Goal: Task Accomplishment & Management: Manage account settings

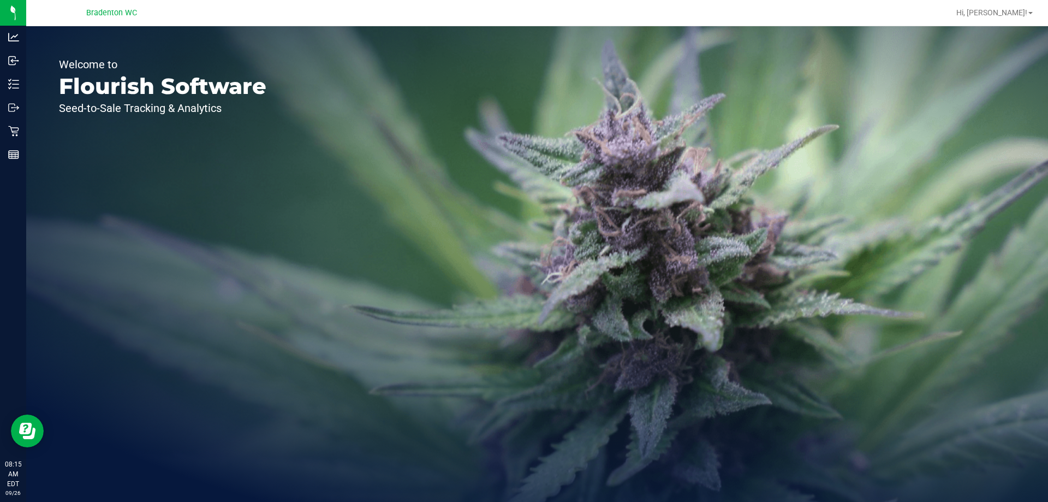
click at [8, 134] on div "Retail" at bounding box center [14, 131] width 23 height 22
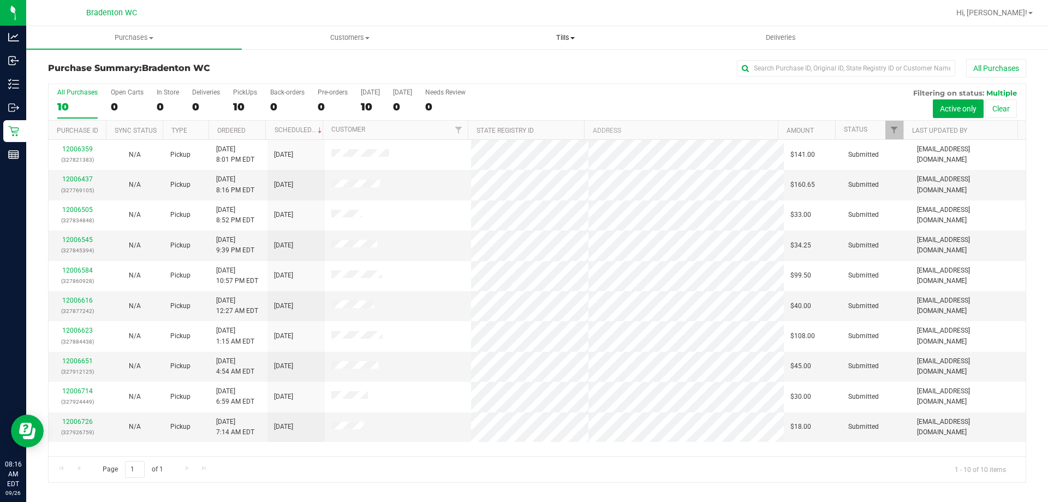
click at [567, 39] on span "Tills" at bounding box center [565, 38] width 215 height 10
click at [539, 62] on li "Manage tills" at bounding box center [565, 65] width 216 height 13
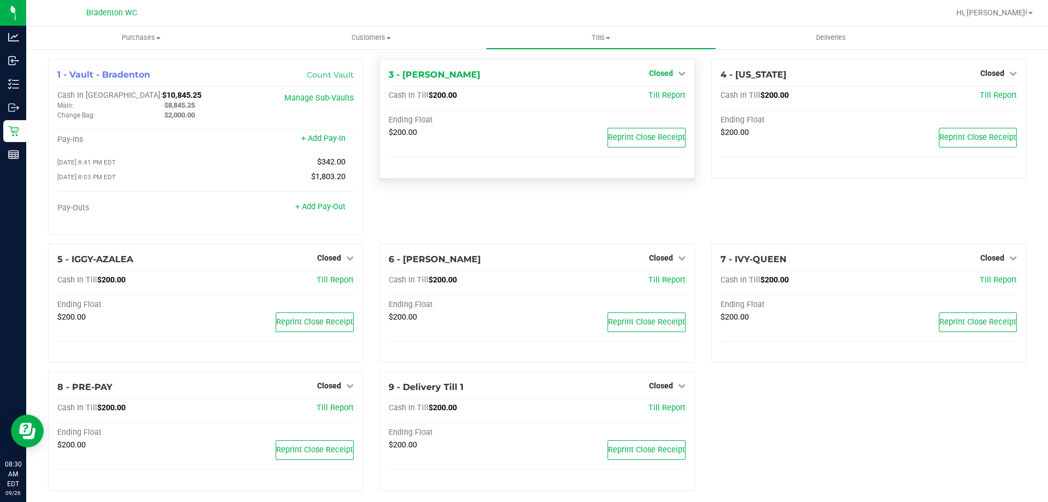
click at [678, 73] on icon at bounding box center [682, 73] width 8 height 8
drag, startPoint x: 677, startPoint y: 97, endPoint x: 669, endPoint y: 98, distance: 8.8
click at [676, 97] on div "Open Till" at bounding box center [660, 97] width 81 height 14
click at [665, 98] on link "Open Till" at bounding box center [660, 96] width 29 height 9
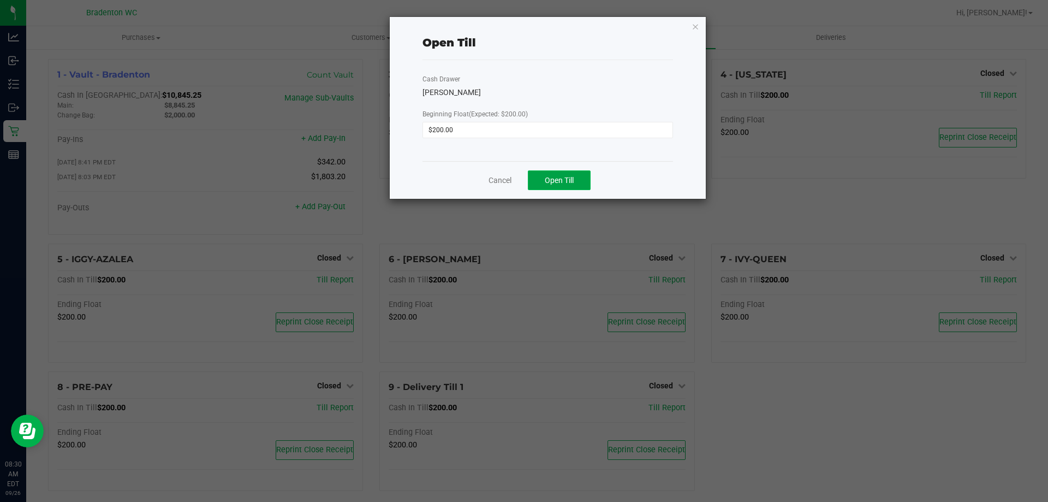
click at [557, 176] on span "Open Till" at bounding box center [559, 180] width 29 height 9
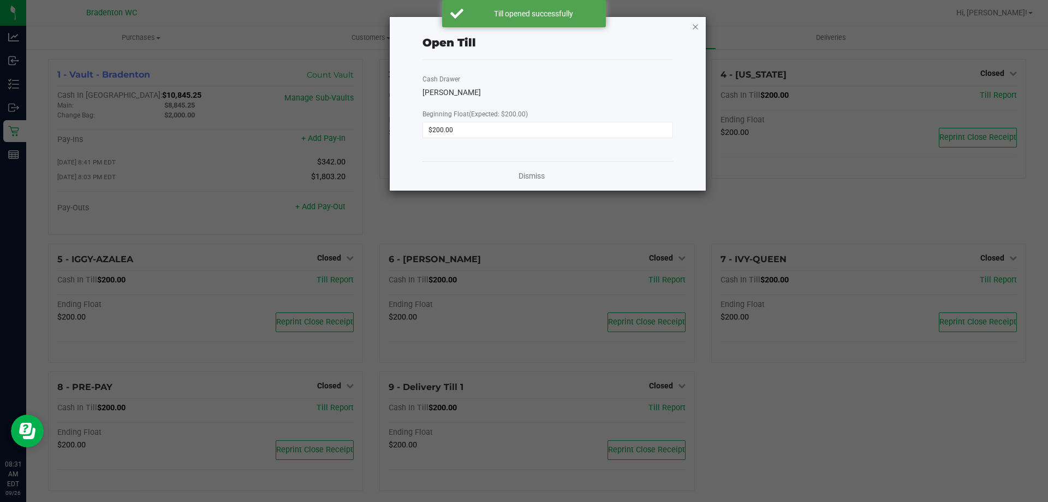
click at [696, 27] on icon "button" at bounding box center [696, 26] width 8 height 13
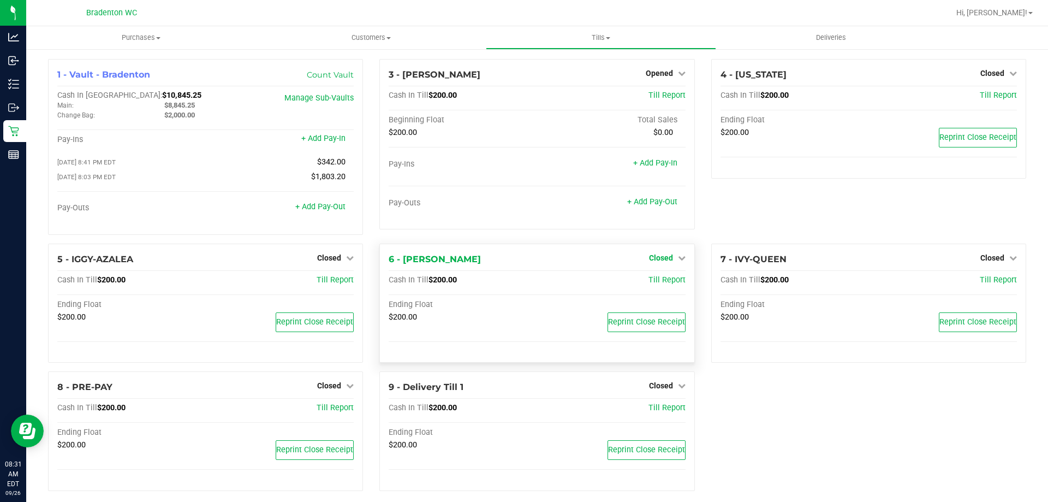
click at [678, 260] on icon at bounding box center [682, 258] width 8 height 8
click at [660, 279] on link "Open Till" at bounding box center [660, 280] width 29 height 9
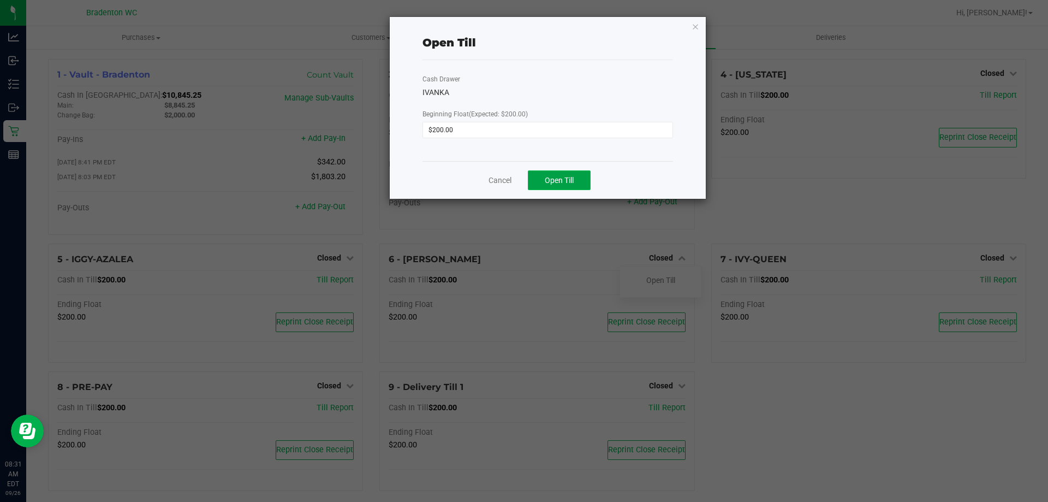
click at [567, 174] on button "Open Till" at bounding box center [559, 180] width 63 height 20
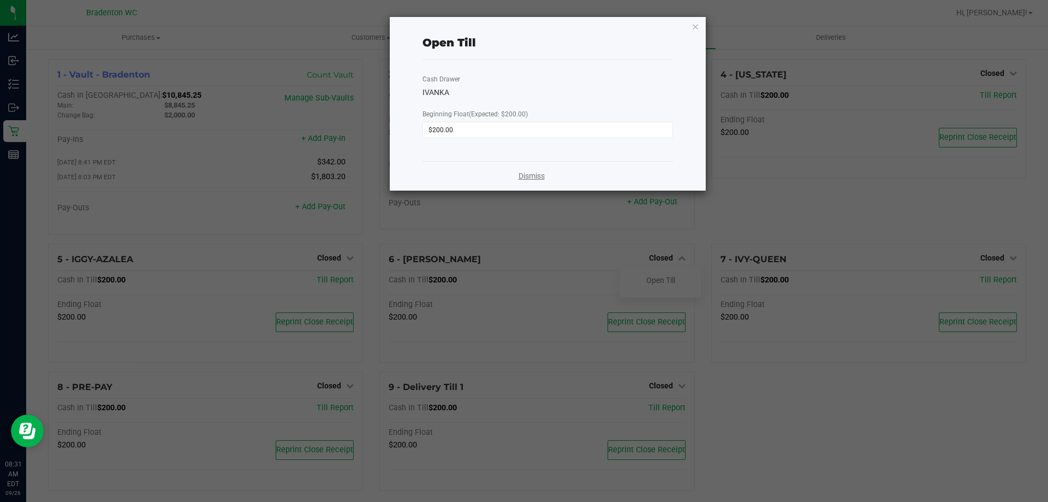
click at [529, 176] on link "Dismiss" at bounding box center [532, 175] width 26 height 11
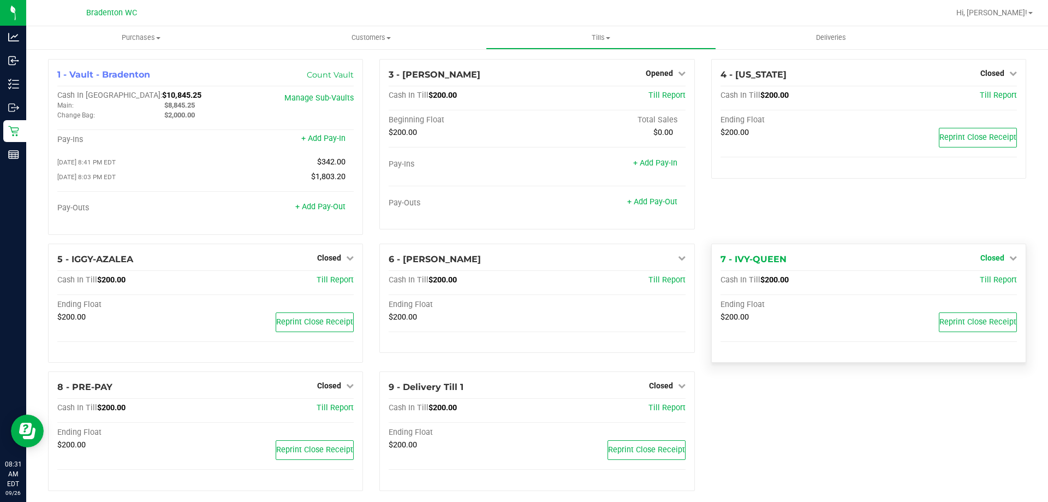
click at [992, 257] on span "Closed" at bounding box center [992, 257] width 24 height 9
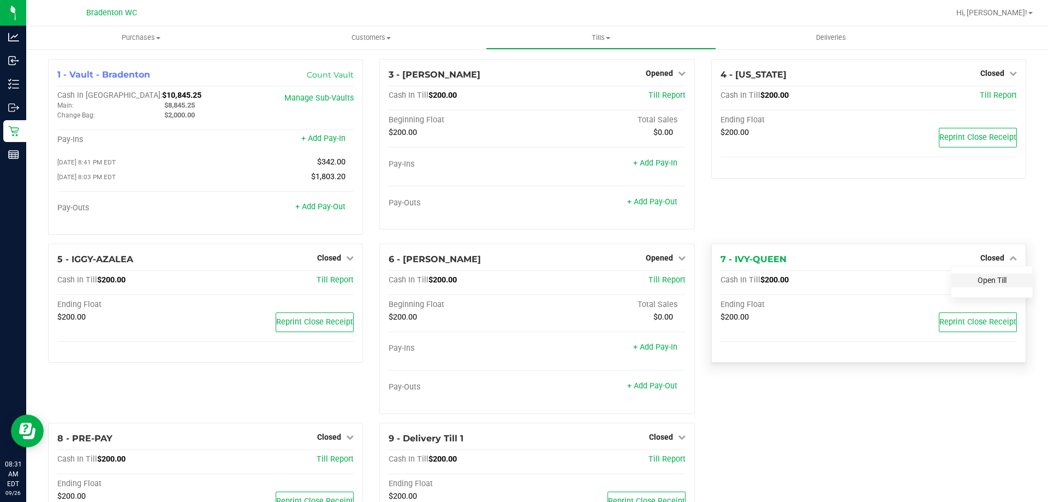
click at [984, 283] on link "Open Till" at bounding box center [992, 280] width 29 height 9
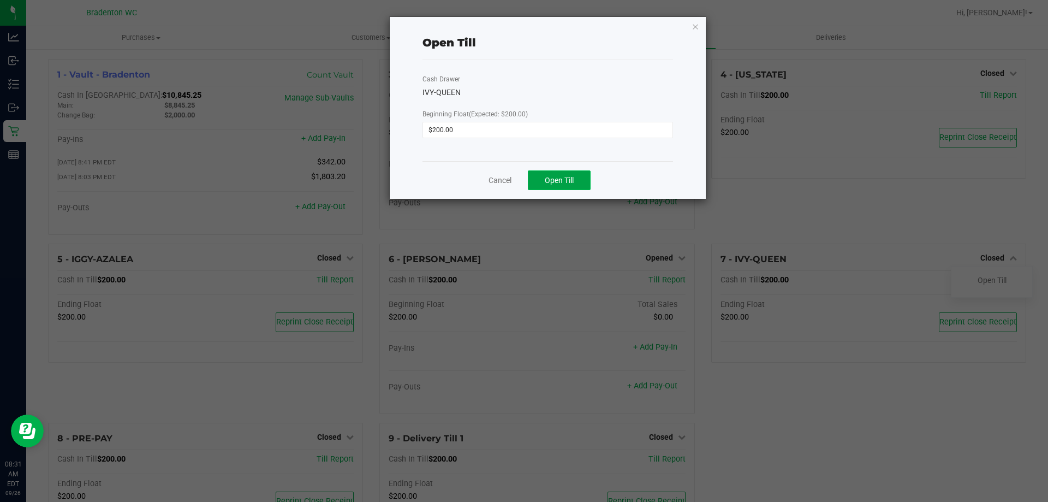
click at [547, 186] on button "Open Till" at bounding box center [559, 180] width 63 height 20
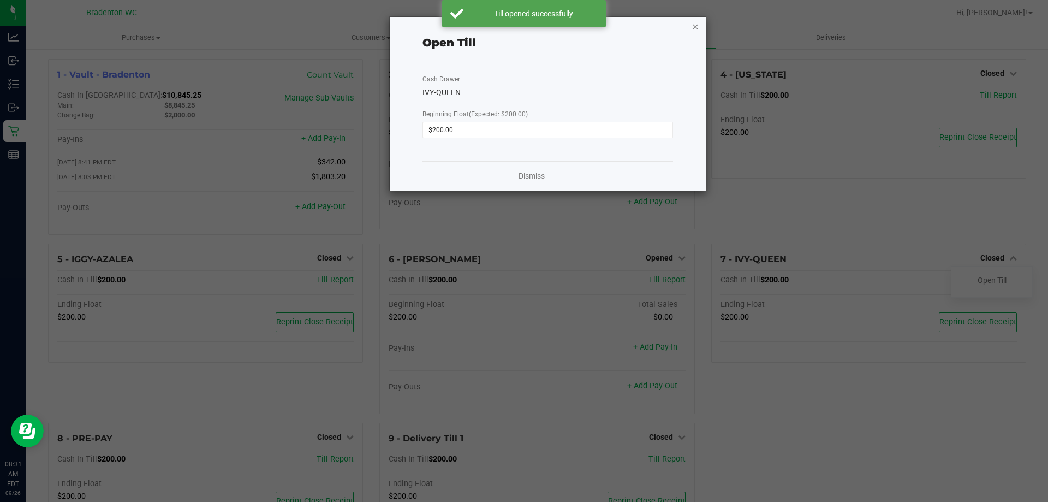
click at [697, 26] on icon "button" at bounding box center [696, 26] width 8 height 13
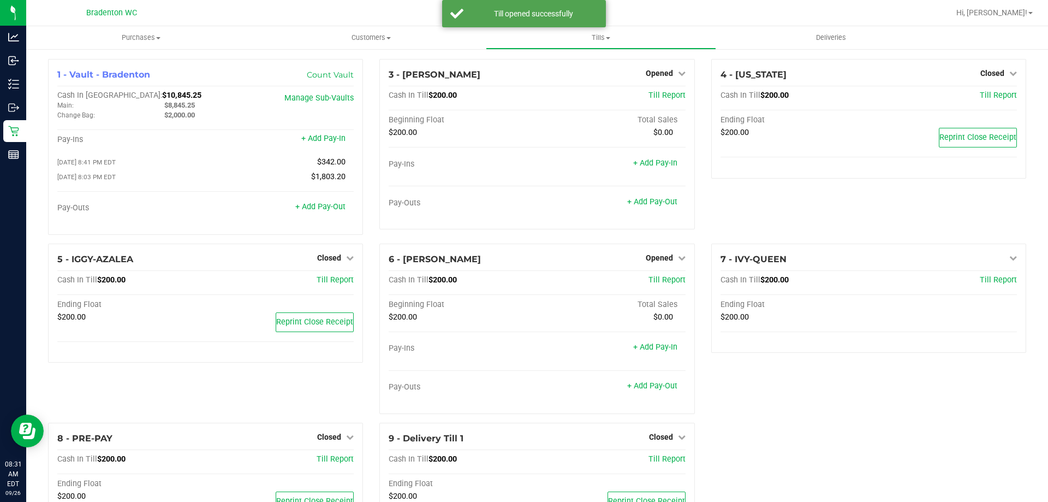
click at [841, 211] on div "4 - IDAHO Closed Open Till Cash In Till $200.00 Till Report Ending Float $200.0…" at bounding box center [868, 151] width 331 height 184
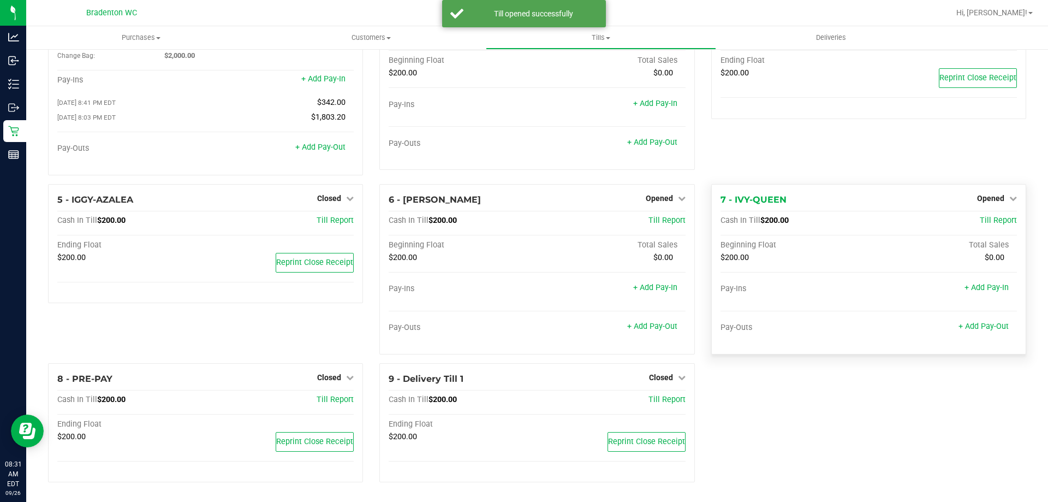
scroll to position [62, 0]
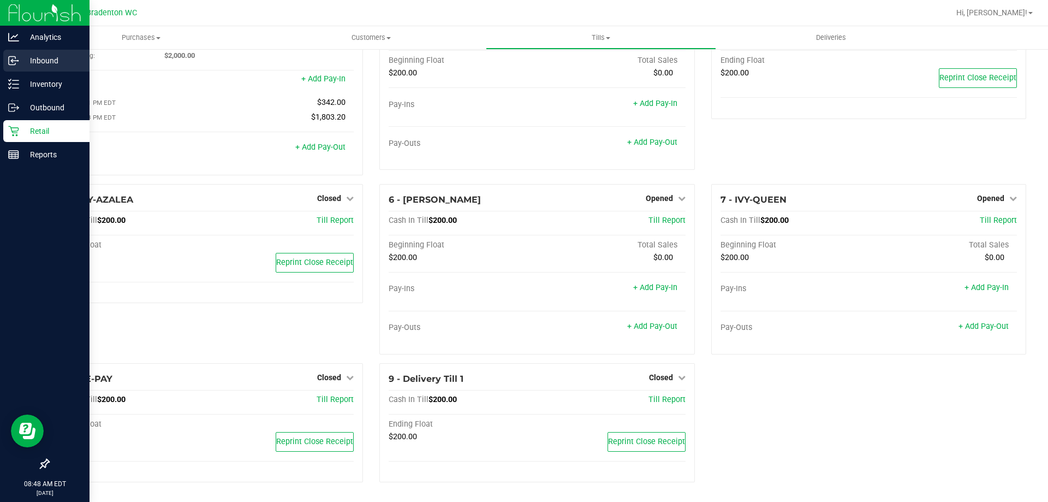
click at [18, 61] on circle at bounding box center [18, 61] width 2 height 2
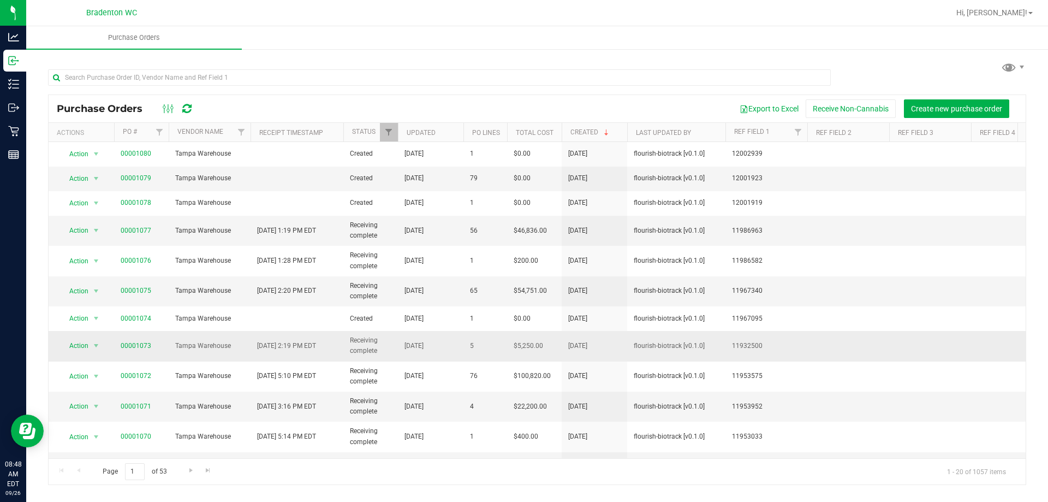
click at [618, 353] on td "Sep 15, 2025" at bounding box center [595, 346] width 66 height 30
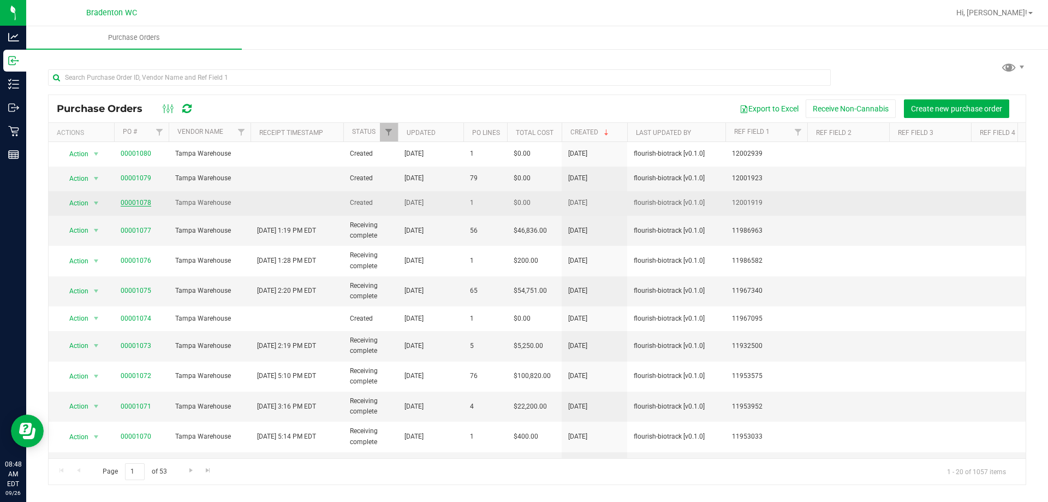
click at [141, 201] on link "00001078" at bounding box center [136, 203] width 31 height 8
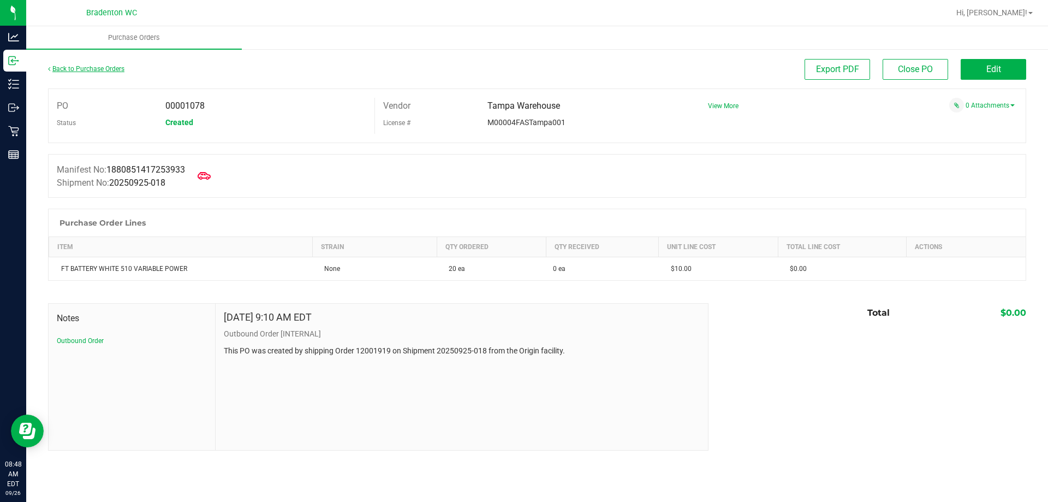
click at [102, 69] on link "Back to Purchase Orders" at bounding box center [86, 69] width 76 height 8
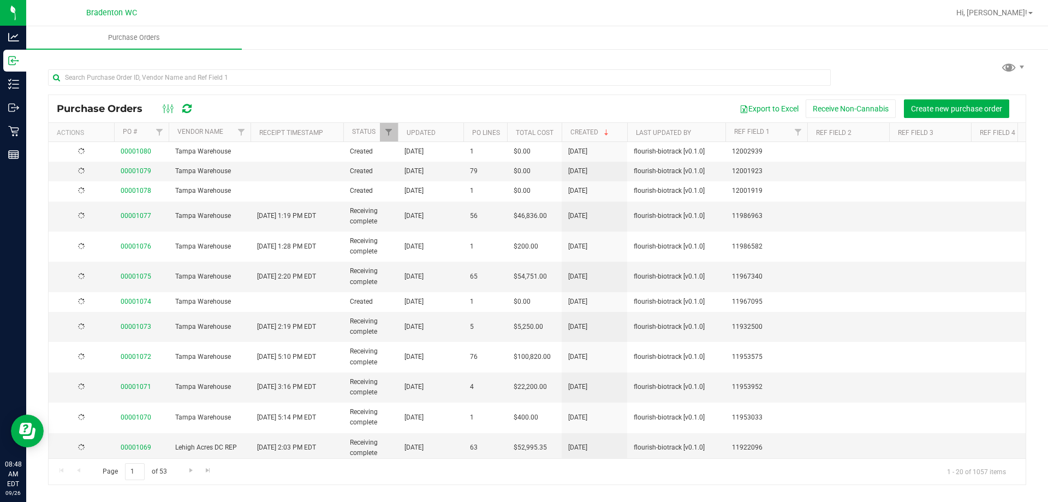
click at [138, 151] on link "00001080" at bounding box center [136, 151] width 31 height 8
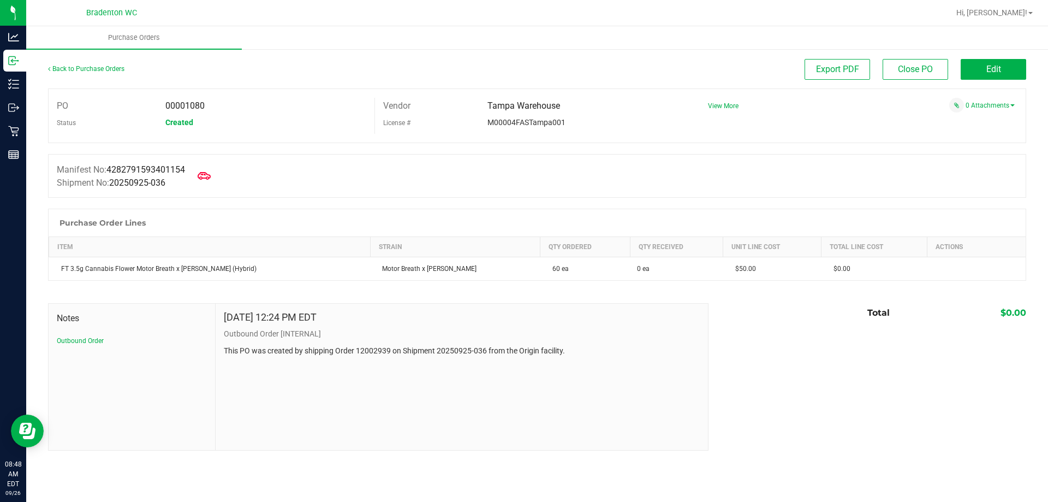
click at [70, 63] on div "Back to Purchase Orders" at bounding box center [170, 69] width 245 height 20
click at [71, 66] on link "Back to Purchase Orders" at bounding box center [86, 69] width 76 height 8
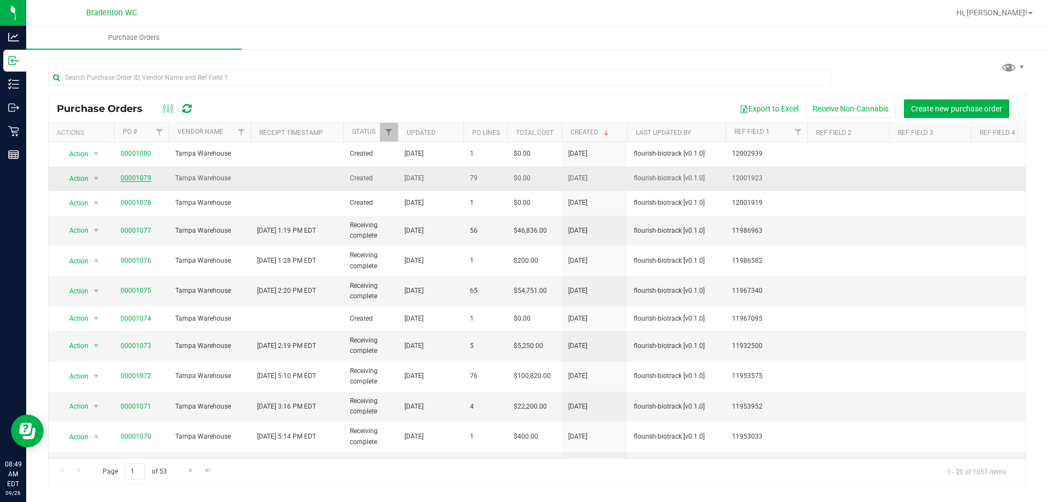
click at [122, 180] on link "00001079" at bounding box center [136, 178] width 31 height 8
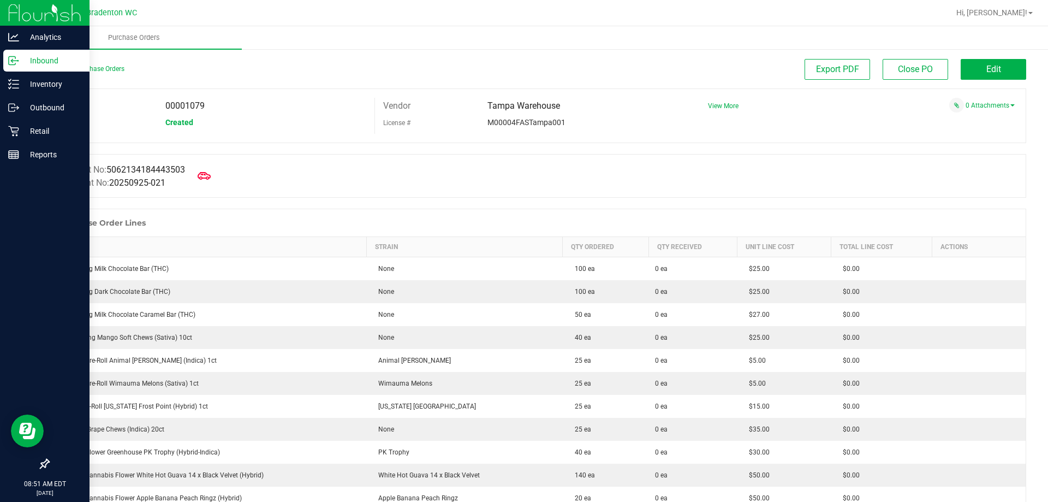
click at [37, 66] on p "Inbound" at bounding box center [52, 60] width 66 height 13
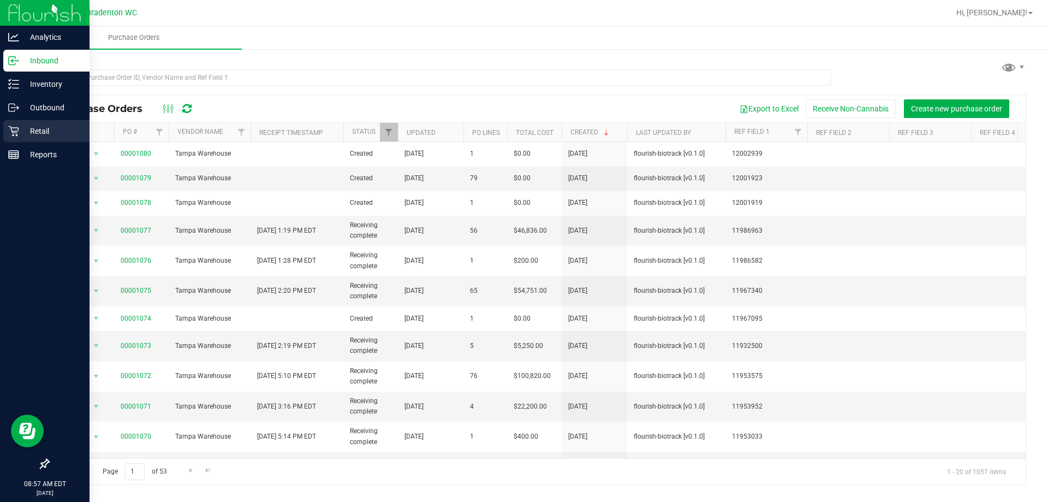
click at [18, 132] on icon at bounding box center [13, 131] width 11 height 11
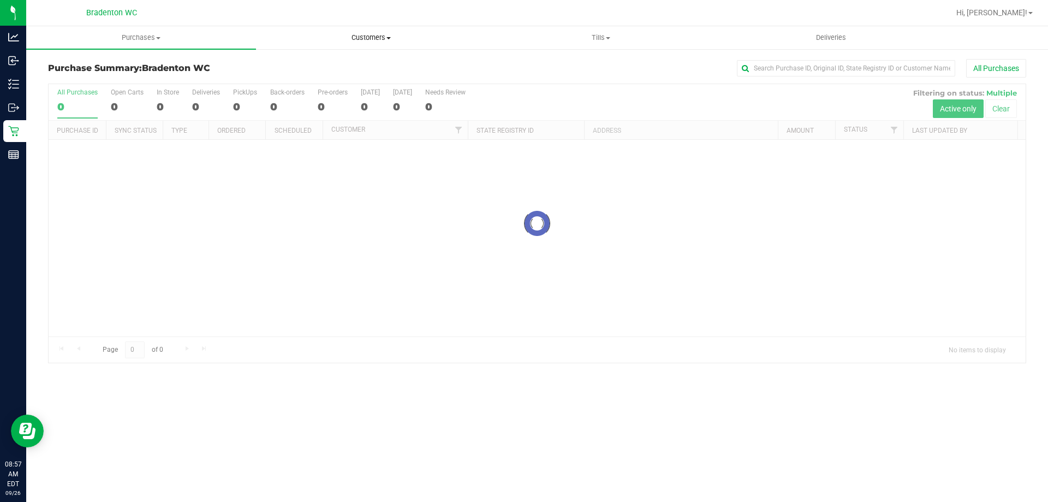
click at [377, 32] on uib-tab-heading "Customers All customers Add a new customer All physicians" at bounding box center [371, 38] width 229 height 22
click at [348, 68] on li "All customers" at bounding box center [371, 65] width 230 height 13
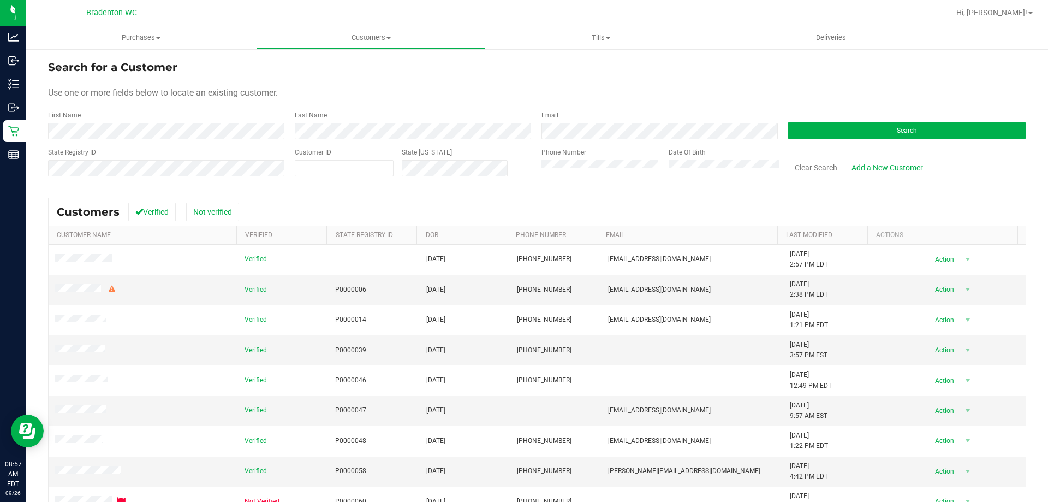
click at [174, 132] on div "First Name" at bounding box center [167, 124] width 239 height 29
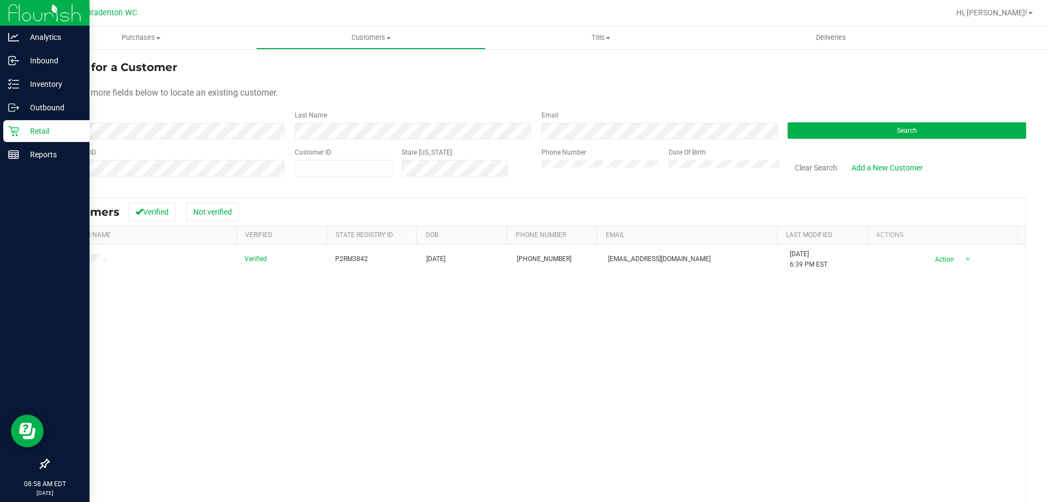
click at [13, 129] on icon at bounding box center [13, 131] width 11 height 11
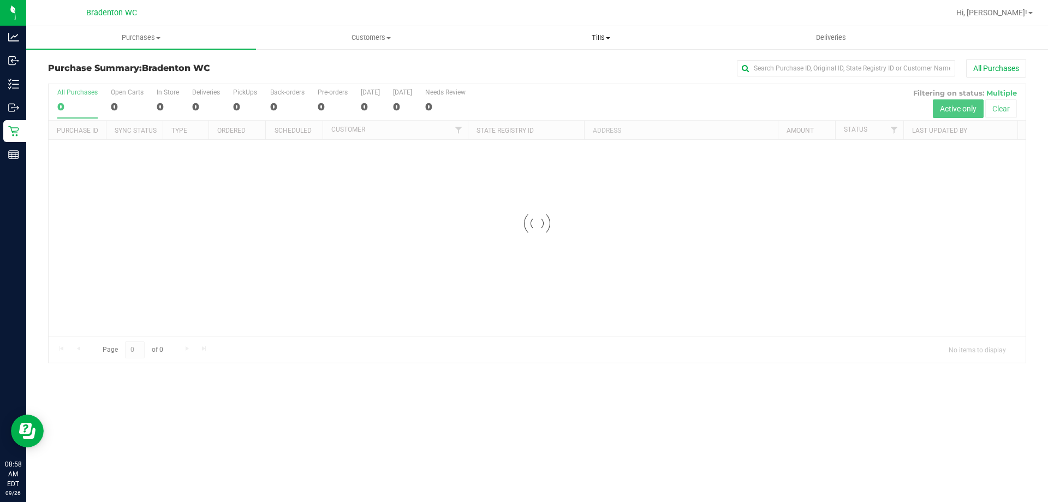
click at [594, 33] on span "Tills" at bounding box center [600, 38] width 229 height 10
click at [574, 64] on li "Manage tills" at bounding box center [601, 65] width 230 height 13
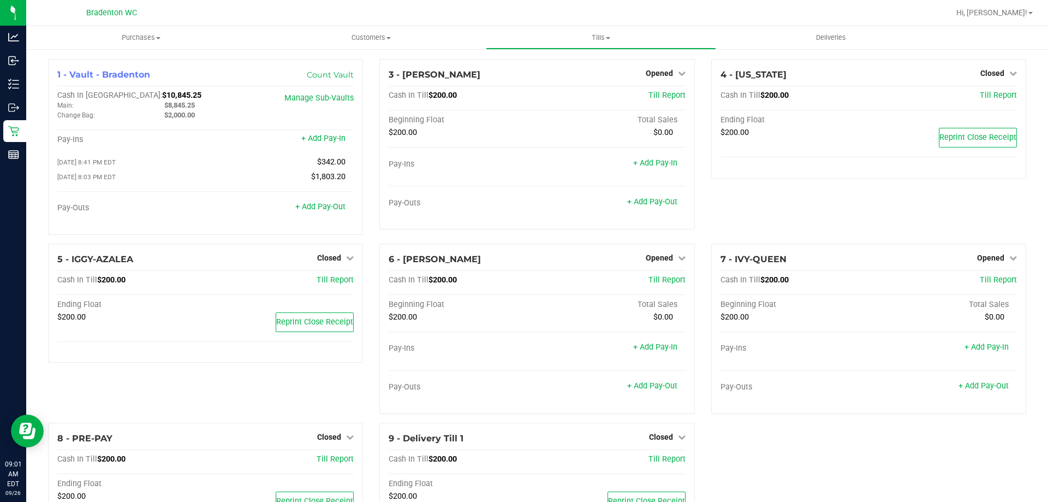
click at [779, 236] on div "4 - IDAHO Closed Open Till Cash In Till $200.00 Till Report Ending Float $200.0…" at bounding box center [868, 151] width 331 height 184
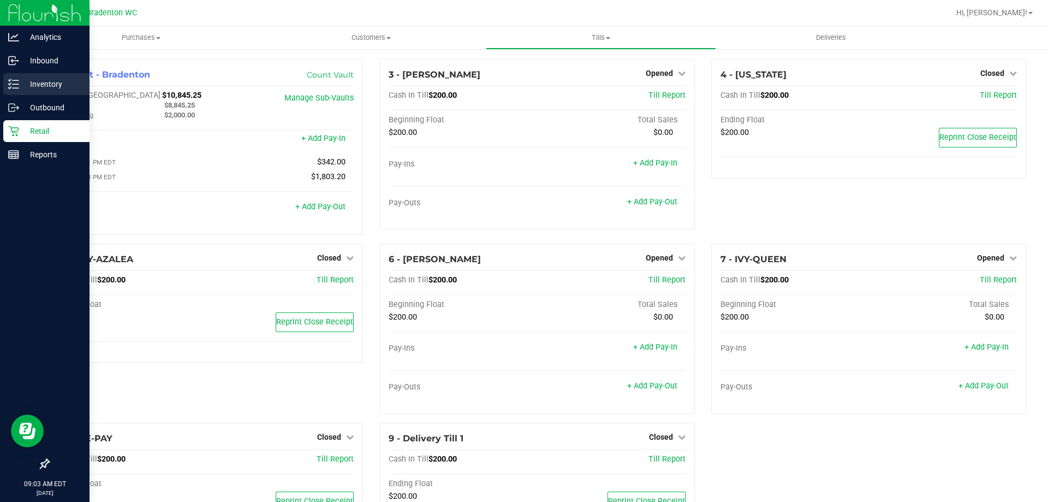
click at [31, 86] on p "Inventory" at bounding box center [52, 84] width 66 height 13
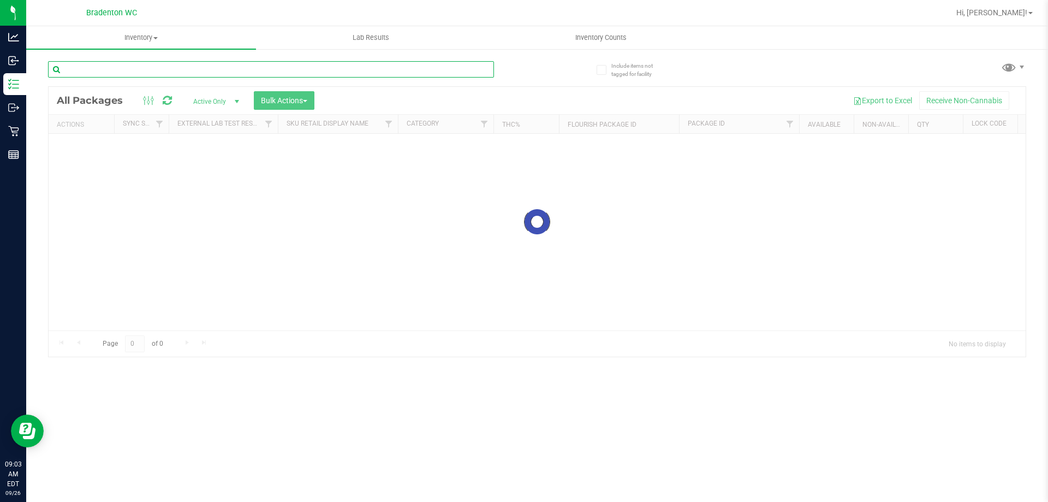
click at [267, 72] on input "text" at bounding box center [271, 69] width 446 height 16
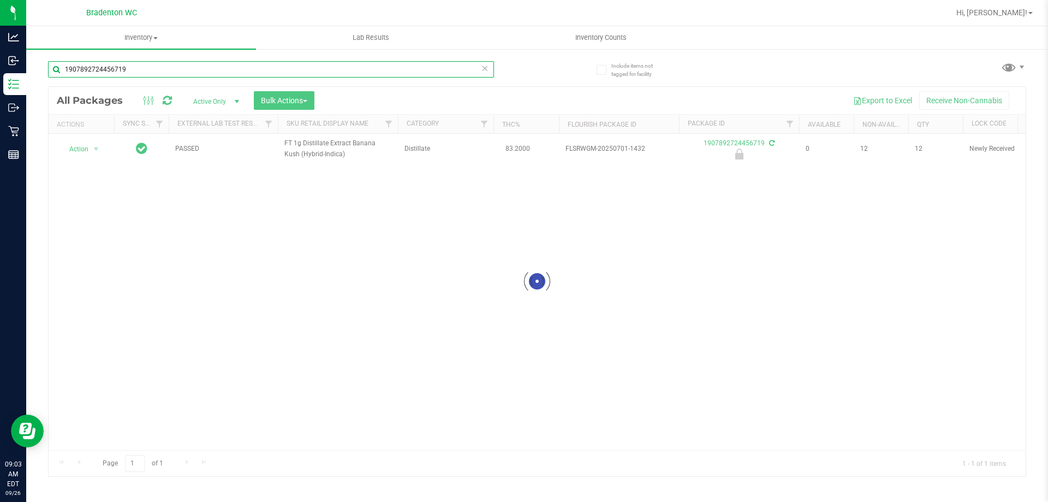
type input "1907892724456719"
click at [68, 150] on div at bounding box center [537, 281] width 977 height 389
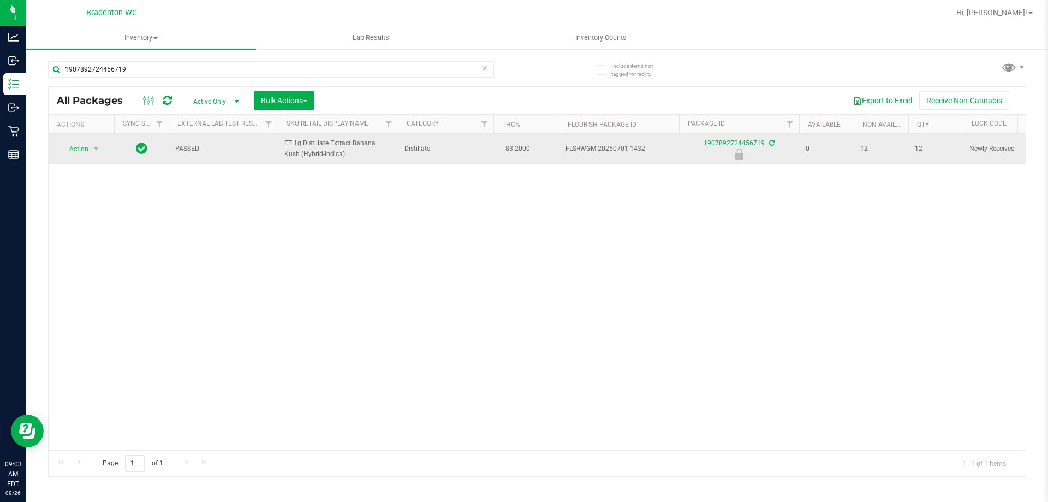
click at [72, 150] on span "Action" at bounding box center [73, 148] width 29 height 15
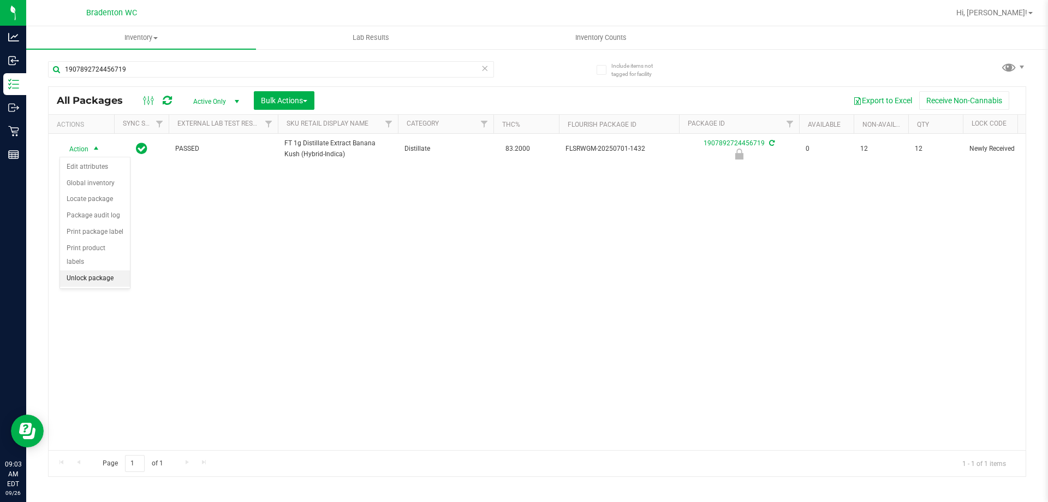
click at [86, 270] on li "Unlock package" at bounding box center [95, 278] width 70 height 16
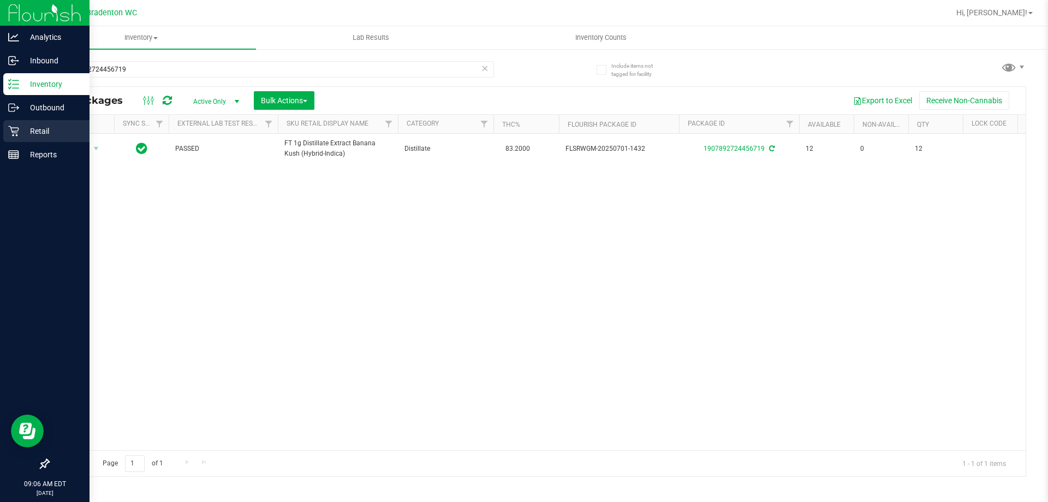
click at [19, 129] on icon at bounding box center [13, 131] width 10 height 10
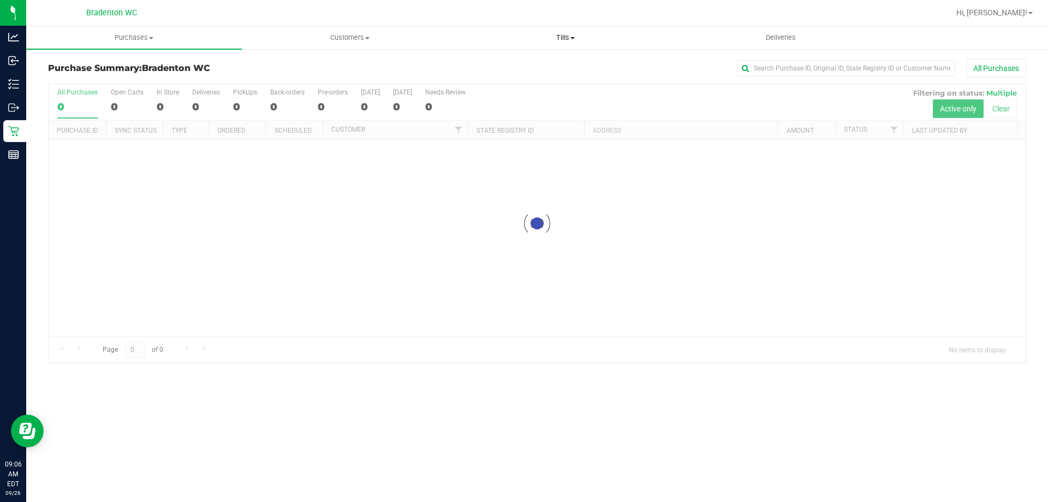
click at [558, 44] on uib-tab-heading "Tills Manage tills Reconcile e-payments" at bounding box center [565, 38] width 215 height 22
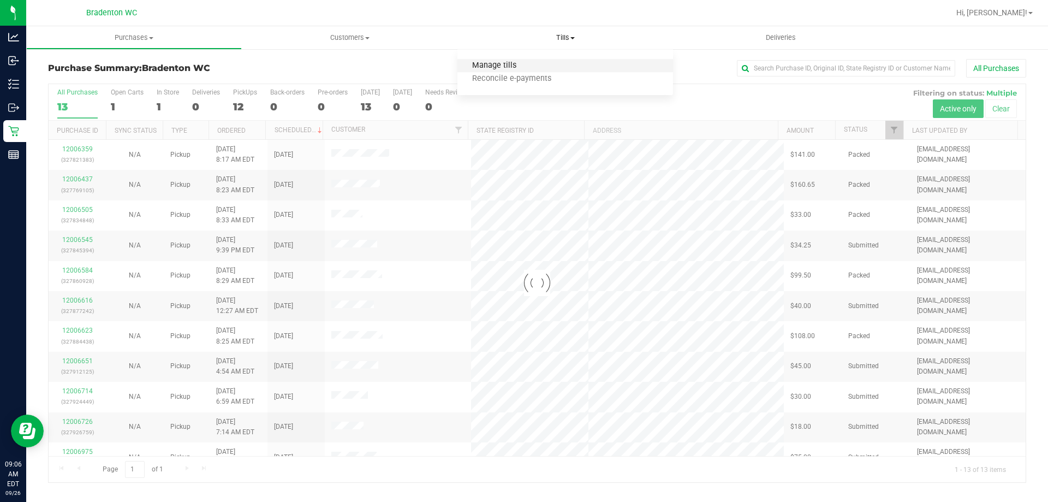
click at [502, 66] on span "Manage tills" at bounding box center [494, 65] width 74 height 9
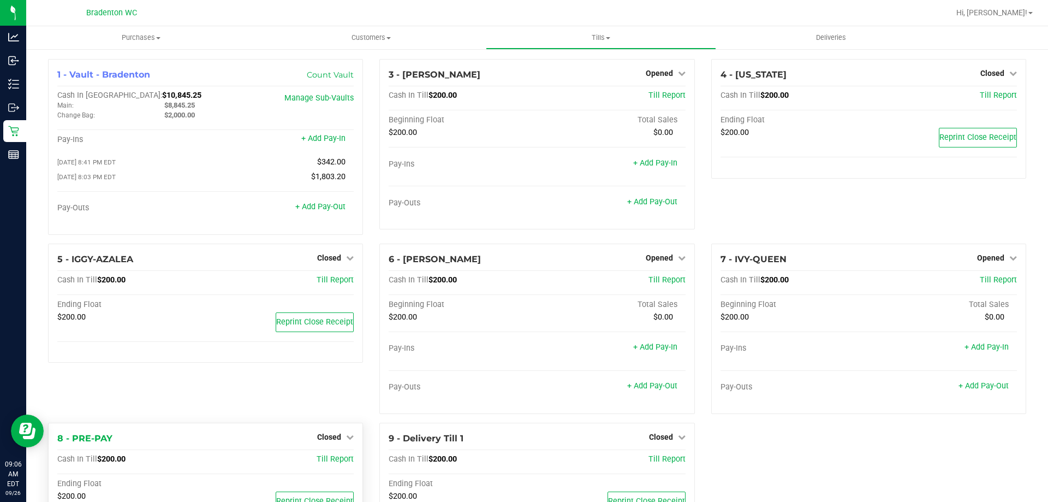
click at [324, 434] on div "Closed" at bounding box center [335, 436] width 37 height 13
click at [337, 437] on span "Closed" at bounding box center [329, 436] width 24 height 9
click at [341, 459] on link "Open Till" at bounding box center [328, 459] width 29 height 9
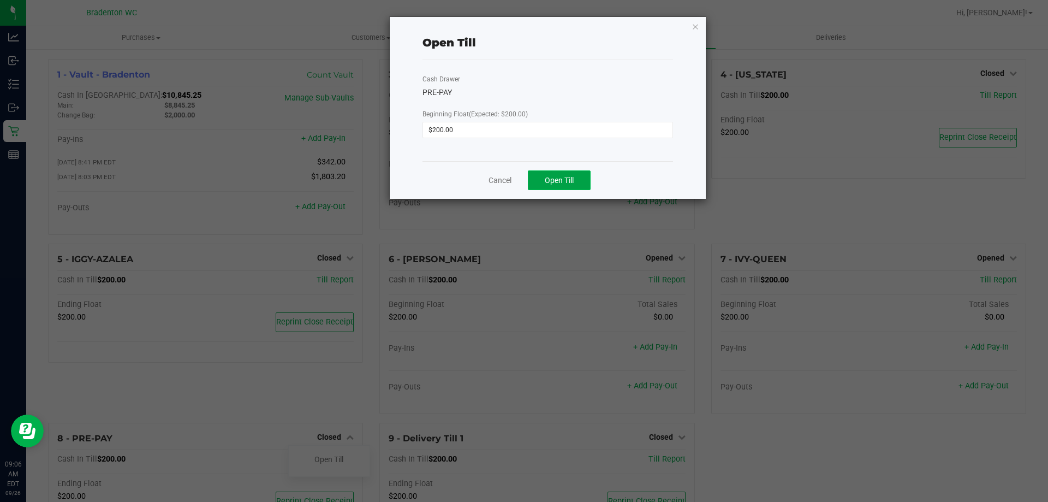
click at [553, 185] on button "Open Till" at bounding box center [559, 180] width 63 height 20
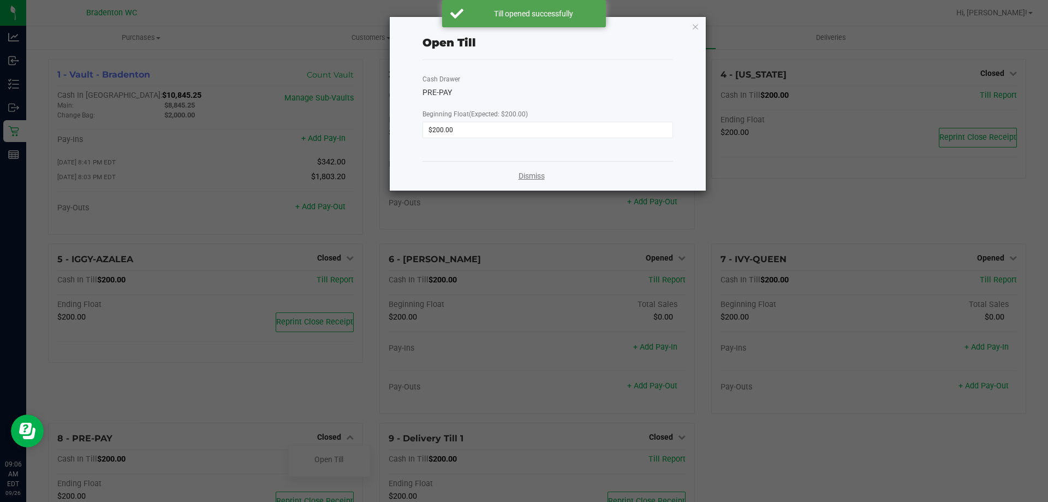
click at [530, 177] on link "Dismiss" at bounding box center [532, 175] width 26 height 11
